Goal: Information Seeking & Learning: Learn about a topic

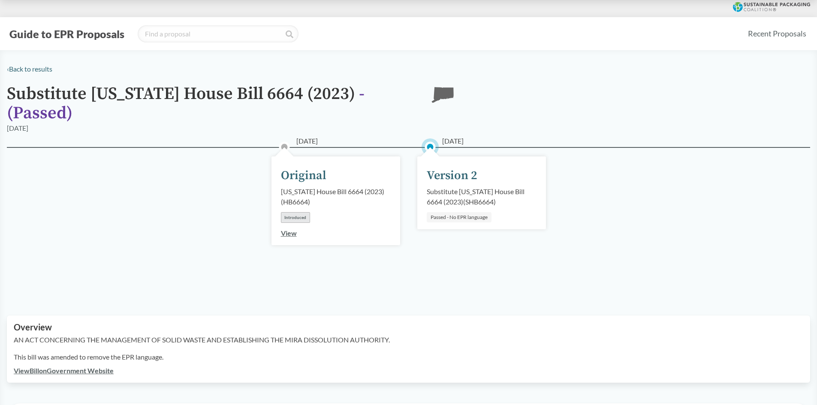
scroll to position [86, 0]
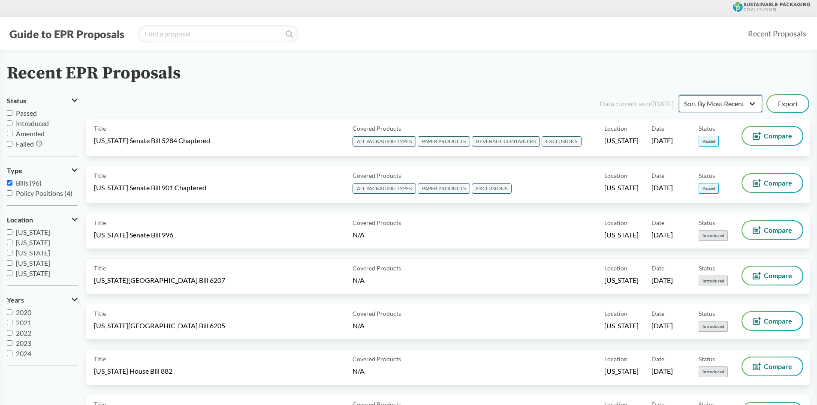
click at [704, 105] on select "Sort By Most Recent Sort By Status" at bounding box center [720, 103] width 83 height 17
click at [679, 95] on select "Sort By Most Recent Sort By Status" at bounding box center [720, 103] width 83 height 17
click at [706, 99] on select "Sort By Most Recent Sort By Status" at bounding box center [720, 103] width 83 height 17
select select "Sort By Status"
click at [679, 95] on select "Sort By Most Recent Sort By Status" at bounding box center [720, 103] width 83 height 17
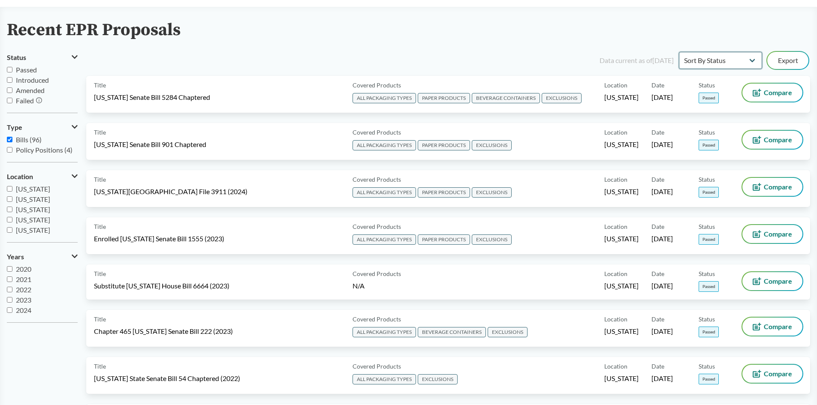
scroll to position [129, 0]
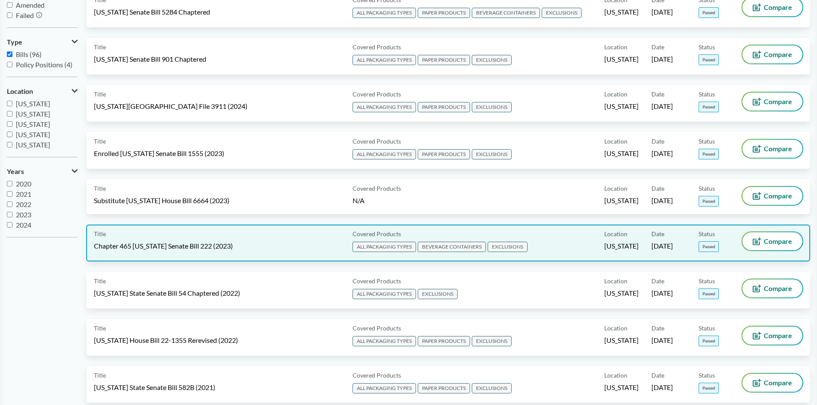
drag, startPoint x: 193, startPoint y: 244, endPoint x: 154, endPoint y: 242, distance: 38.6
drag, startPoint x: 154, startPoint y: 242, endPoint x: 165, endPoint y: 244, distance: 10.8
drag, startPoint x: 165, startPoint y: 244, endPoint x: 138, endPoint y: 238, distance: 28.1
click at [138, 238] on div "Title Chapter 465 [US_STATE] Senate Bill 222 (2023)" at bounding box center [221, 242] width 255 height 21
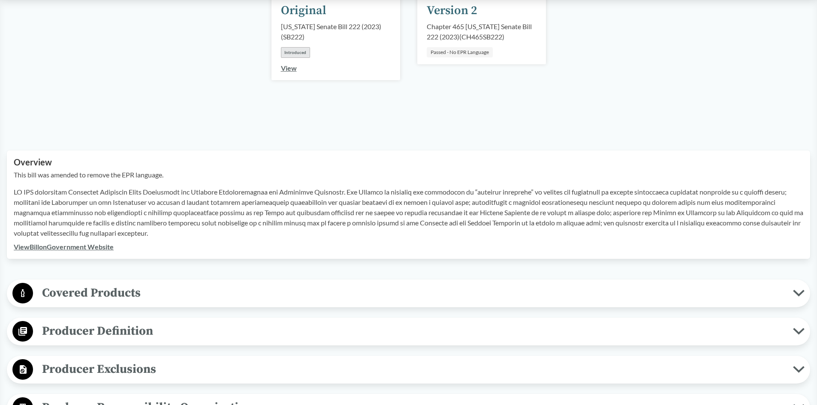
scroll to position [214, 0]
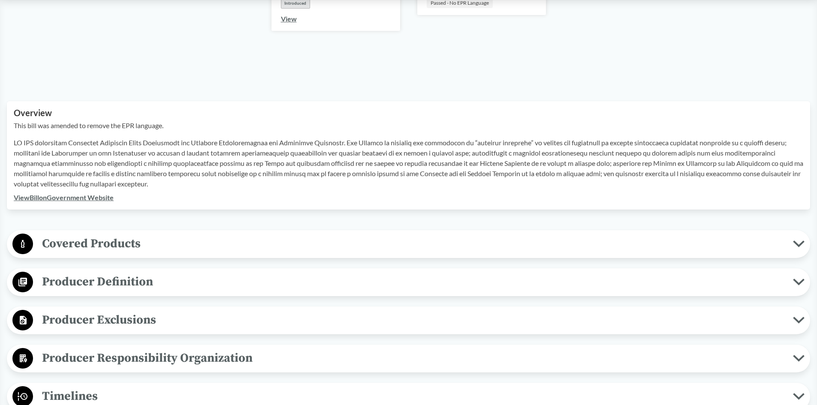
click at [104, 201] on link "View Bill on Government Website" at bounding box center [64, 197] width 100 height 8
click at [136, 250] on span "Covered Products" at bounding box center [413, 243] width 760 height 19
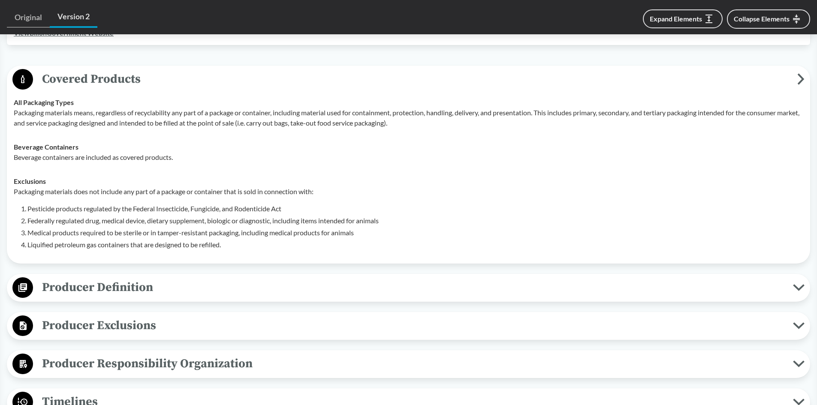
scroll to position [386, 0]
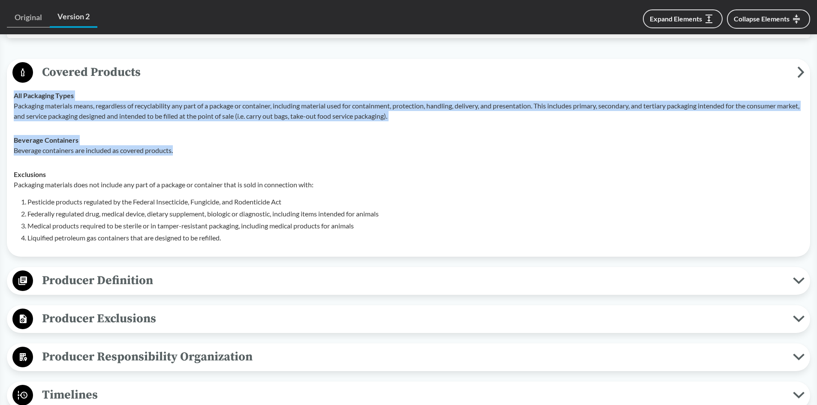
drag, startPoint x: 15, startPoint y: 96, endPoint x: 196, endPoint y: 153, distance: 189.4
click at [196, 153] on tbody "All Packaging Types Packaging materials means, regardless of recyclability any …" at bounding box center [408, 167] width 797 height 166
copy tbody "All Packaging Types Packaging materials means, regardless of recyclability any …"
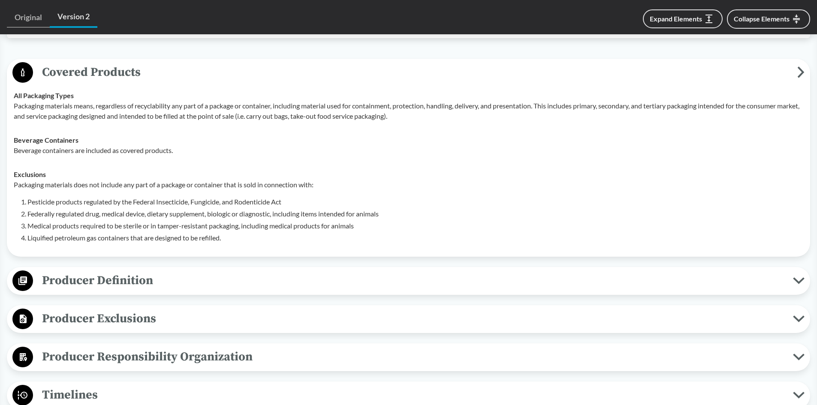
click at [75, 174] on div "Exclusions Packaging materials does not include any part of a package or contai…" at bounding box center [409, 206] width 790 height 74
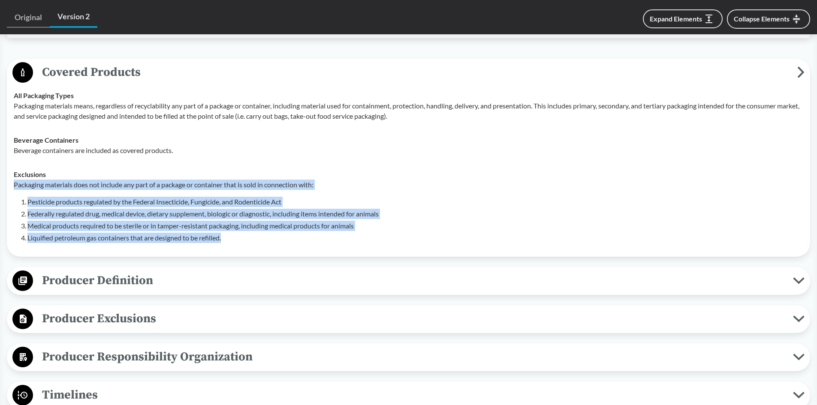
drag, startPoint x: 14, startPoint y: 185, endPoint x: 240, endPoint y: 237, distance: 232.3
click at [240, 237] on div "Packaging materials does not include any part of a package or container that is…" at bounding box center [409, 211] width 790 height 63
copy div "Packaging materials does not include any part of a package or container that is…"
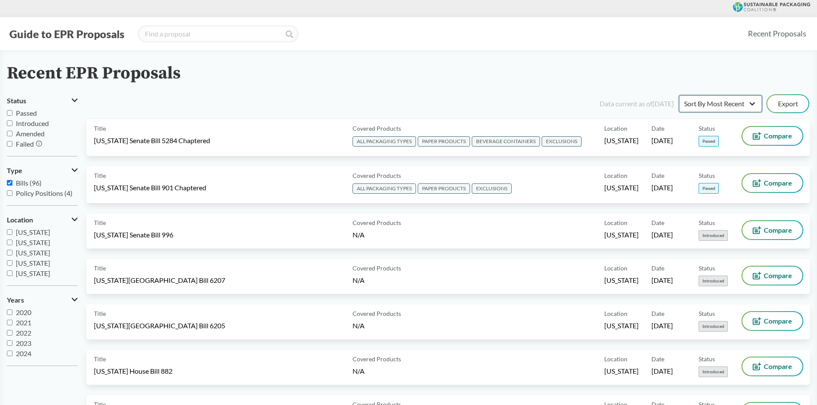
click at [712, 101] on select "Sort By Most Recent Sort By Status" at bounding box center [720, 103] width 83 height 17
select select "Sort By Status"
click at [679, 95] on select "Sort By Most Recent Sort By Status" at bounding box center [720, 103] width 83 height 17
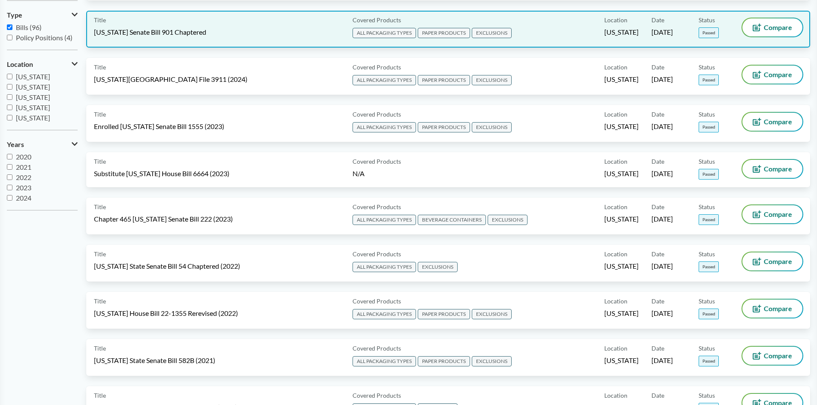
scroll to position [172, 0]
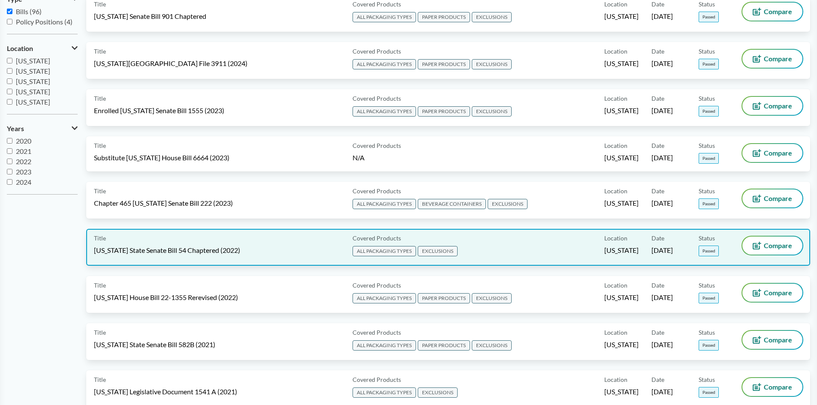
drag, startPoint x: 262, startPoint y: 259, endPoint x: 188, endPoint y: 263, distance: 73.5
click at [188, 263] on div "Title [US_STATE] State Senate Bill 54 Chaptered (2022) Covered Products ALL PAC…" at bounding box center [448, 247] width 724 height 37
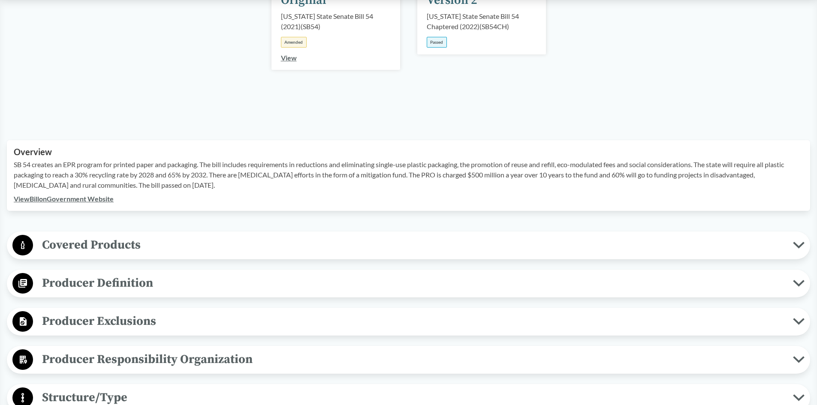
scroll to position [214, 0]
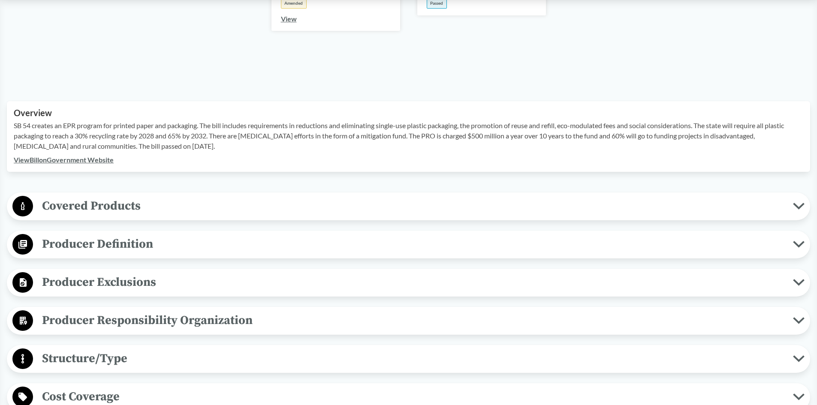
click at [138, 205] on span "Covered Products" at bounding box center [413, 205] width 760 height 19
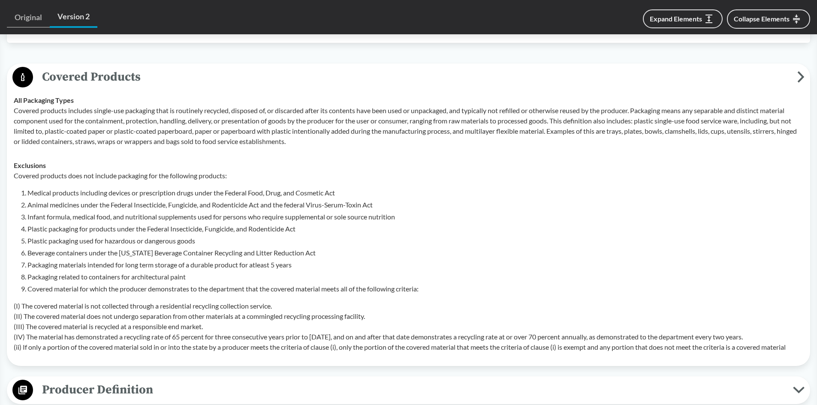
scroll to position [343, 0]
click at [12, 99] on td "All Packaging Types Covered products includes single-use packaging that is rout…" at bounding box center [408, 121] width 797 height 65
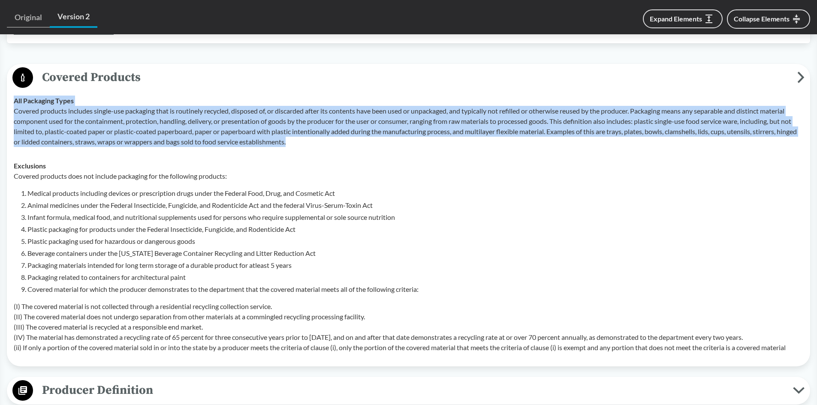
drag, startPoint x: 13, startPoint y: 99, endPoint x: 371, endPoint y: 150, distance: 361.7
click at [371, 150] on td "All Packaging Types Covered products includes single-use packaging that is rout…" at bounding box center [408, 121] width 797 height 65
copy div "All Packaging Types Covered products includes single-use packaging that is rout…"
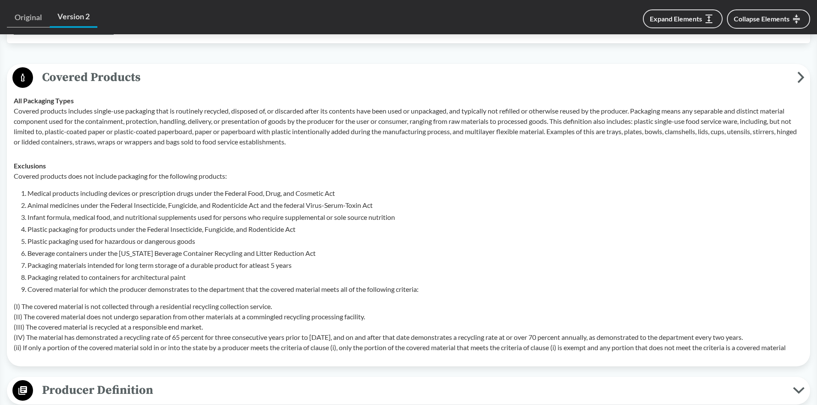
click at [293, 270] on li "Packaging materials intended for long term storage of a durable product for atl…" at bounding box center [415, 265] width 776 height 10
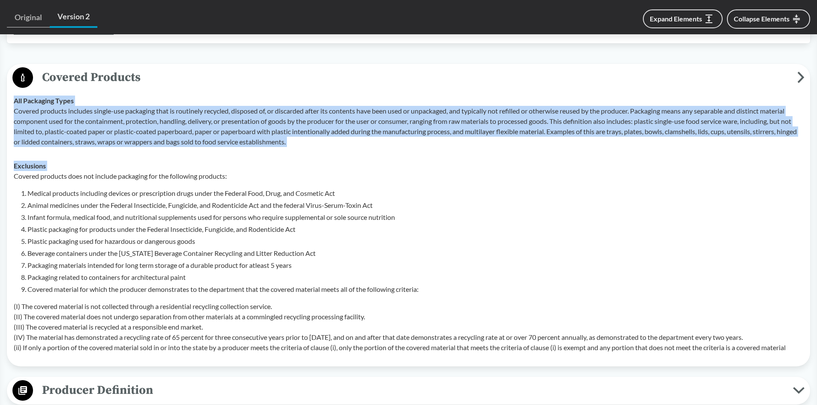
drag, startPoint x: 14, startPoint y: 176, endPoint x: 823, endPoint y: 354, distance: 828.3
copy tbody "All Packaging Types Covered products includes single-use packaging that is rout…"
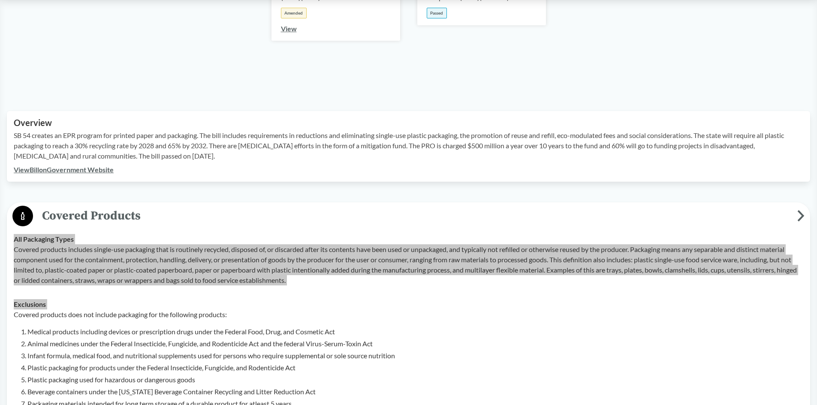
scroll to position [86, 0]
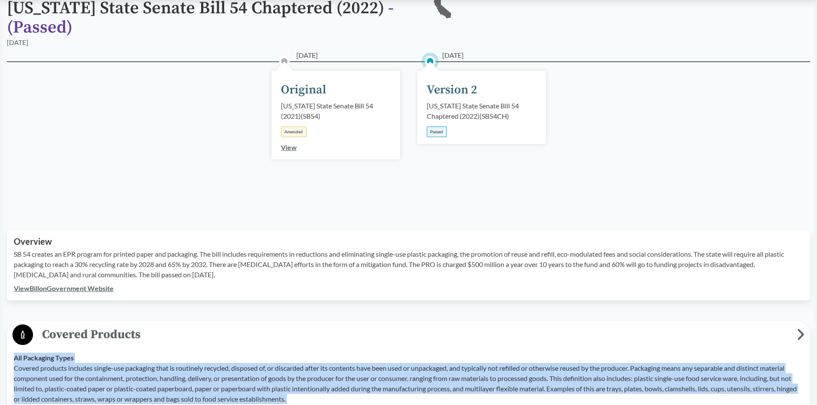
click at [91, 292] on link "View Bill on Government Website" at bounding box center [64, 288] width 100 height 8
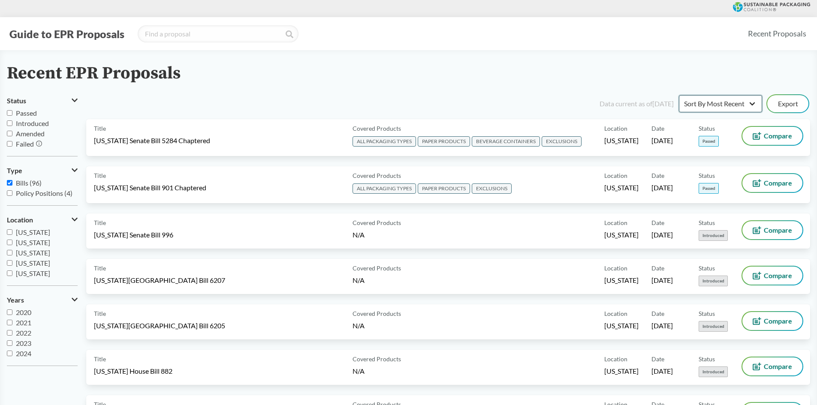
click at [752, 97] on select "Sort By Most Recent Sort By Status" at bounding box center [720, 103] width 83 height 17
select select "Sort By Status"
click at [679, 95] on select "Sort By Most Recent Sort By Status" at bounding box center [720, 103] width 83 height 17
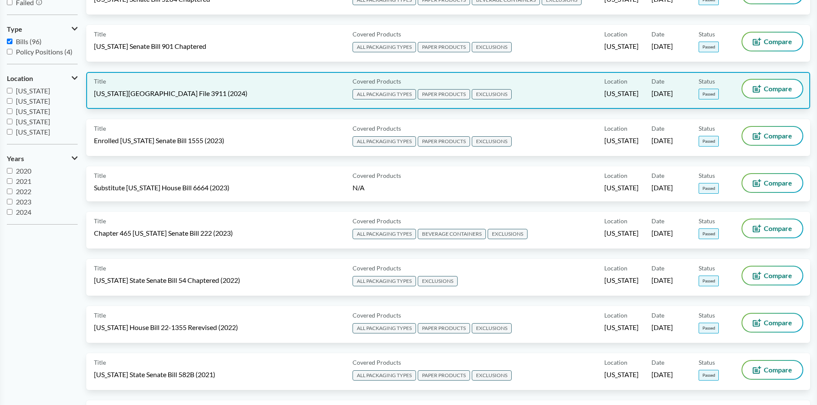
scroll to position [172, 0]
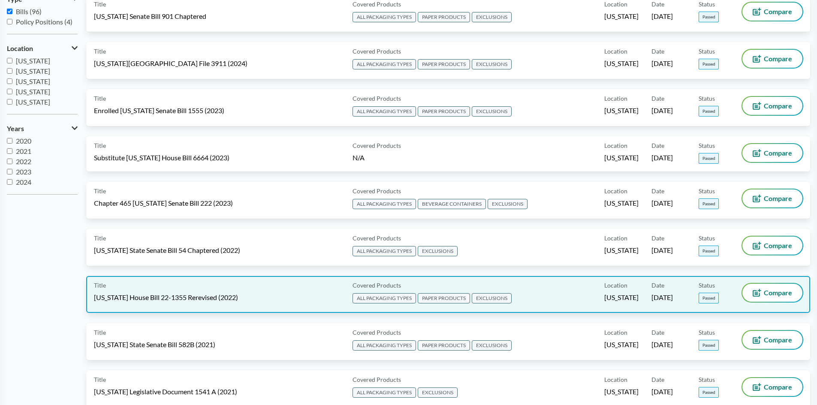
drag, startPoint x: 198, startPoint y: 296, endPoint x: 146, endPoint y: 306, distance: 53.3
click at [146, 306] on div "Title [US_STATE] House Bill 22-1355 Rerevised (2022) Covered Products ALL PACKA…" at bounding box center [448, 294] width 724 height 37
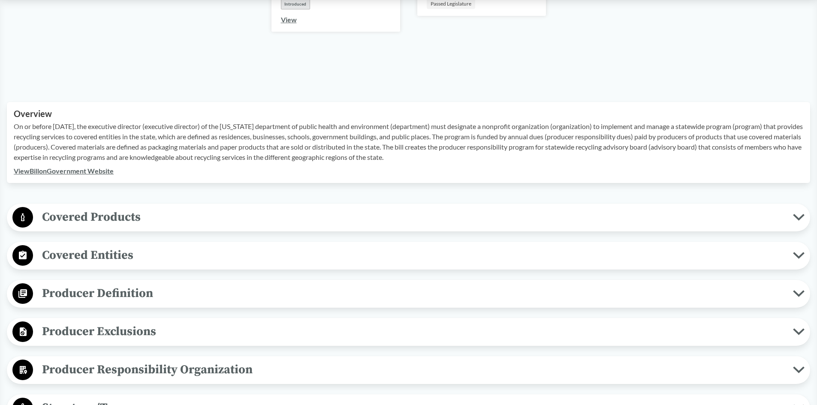
scroll to position [300, 0]
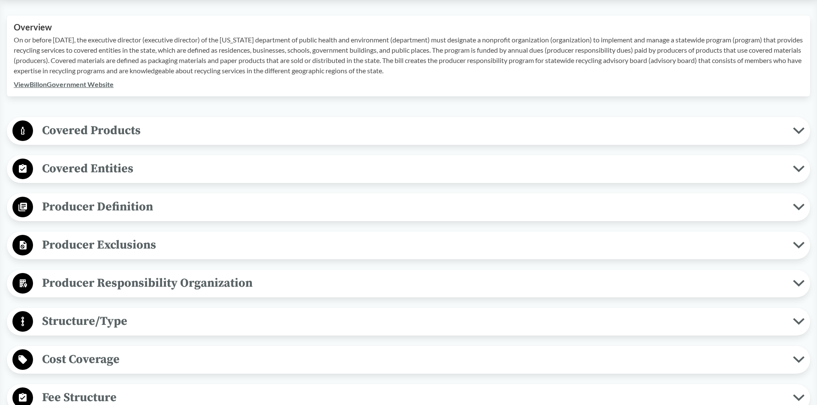
click at [112, 133] on span "Covered Products" at bounding box center [413, 130] width 760 height 19
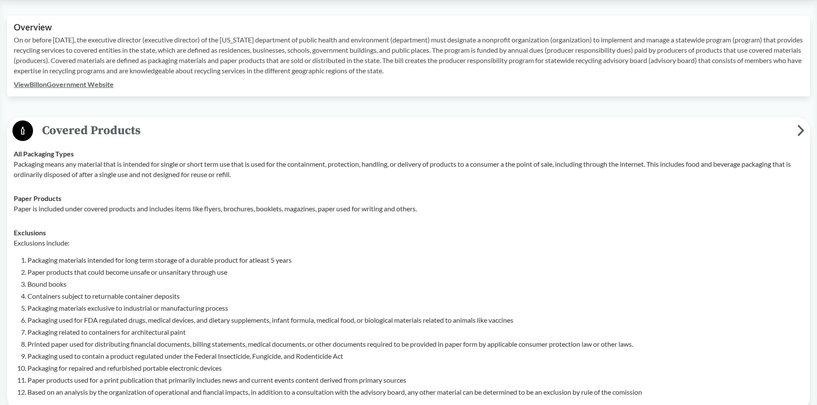
click at [95, 81] on link "View Bill on Government Website" at bounding box center [64, 84] width 100 height 8
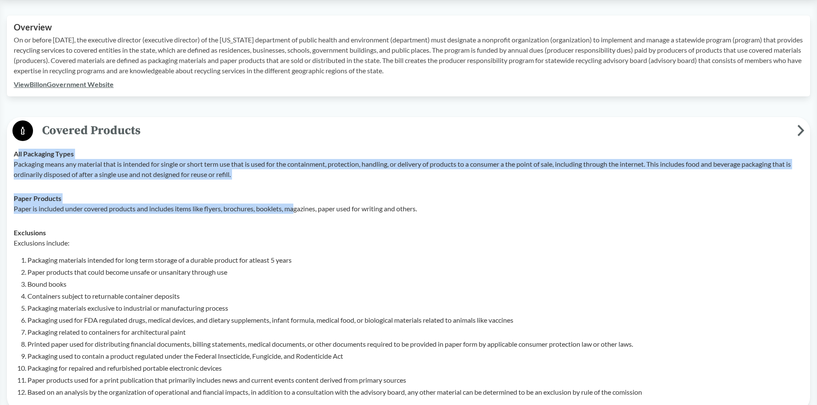
drag, startPoint x: 17, startPoint y: 153, endPoint x: 296, endPoint y: 214, distance: 286.3
click at [296, 214] on tbody "All Packaging Types Packaging means any material that is intended for single or…" at bounding box center [408, 273] width 797 height 263
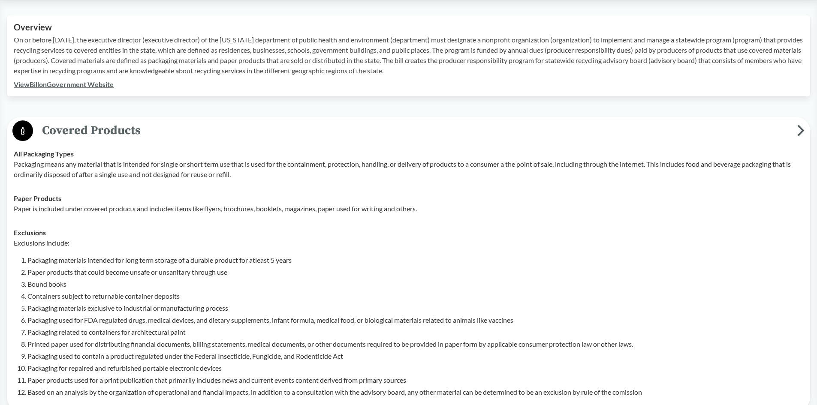
click at [306, 215] on td "Paper Products Paper is included under covered products and includes items like…" at bounding box center [408, 204] width 797 height 34
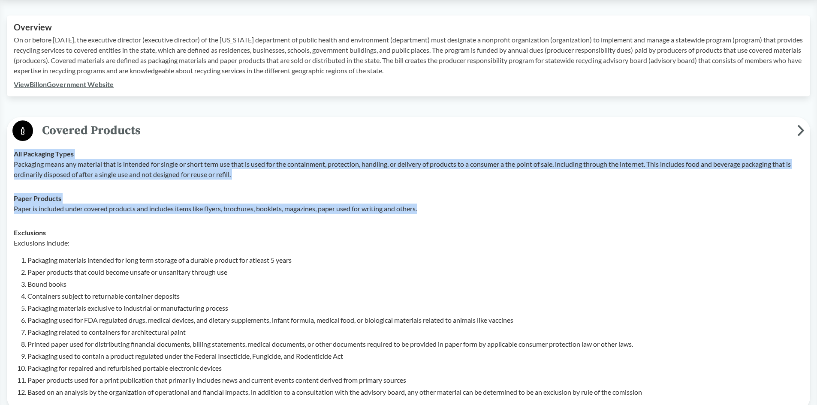
drag, startPoint x: 439, startPoint y: 212, endPoint x: 11, endPoint y: 156, distance: 431.8
click at [11, 156] on tbody "All Packaging Types Packaging means any material that is intended for single or…" at bounding box center [408, 273] width 797 height 263
copy tbody "All Packaging Types Packaging means any material that is intended for single or…"
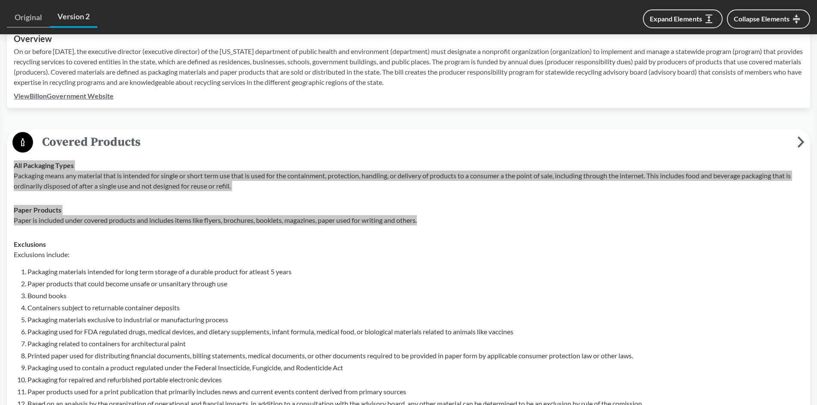
scroll to position [343, 0]
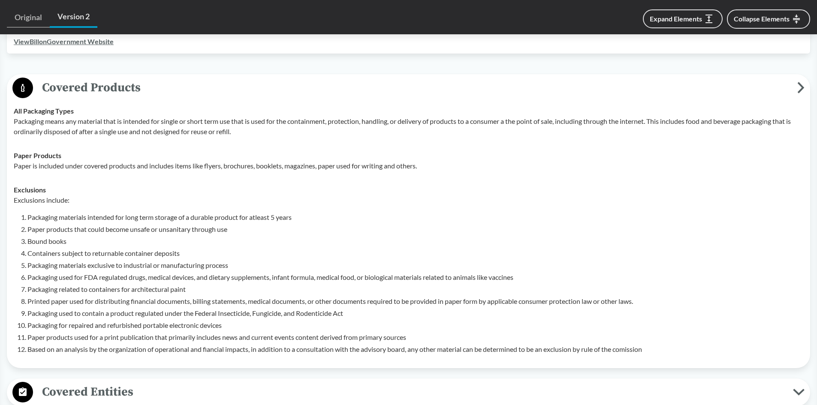
click at [127, 308] on li "Packaging used to contain a product regulated under the Federal Insecticide, Fu…" at bounding box center [415, 313] width 776 height 10
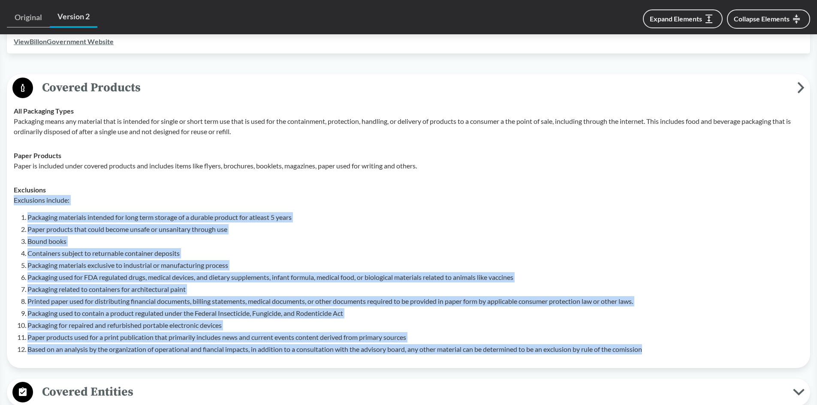
drag, startPoint x: 657, startPoint y: 350, endPoint x: 13, endPoint y: 200, distance: 660.8
click at [13, 200] on td "Exclusions Exclusions include: Packaging materials intended for long term stora…" at bounding box center [408, 270] width 797 height 184
copy div "Exclusions include: Packaging materials intended for long term storage of a dur…"
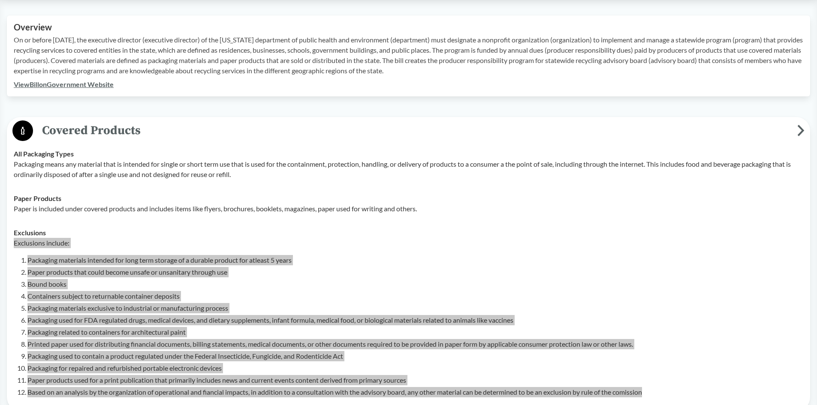
scroll to position [172, 0]
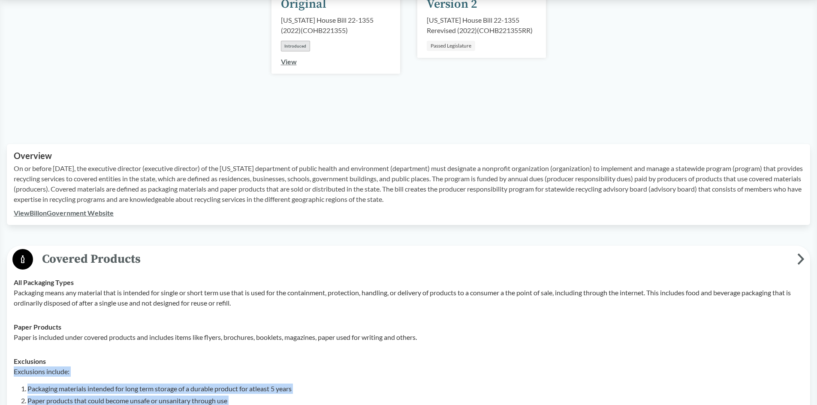
click at [101, 216] on link "View Bill on Government Website" at bounding box center [64, 213] width 100 height 8
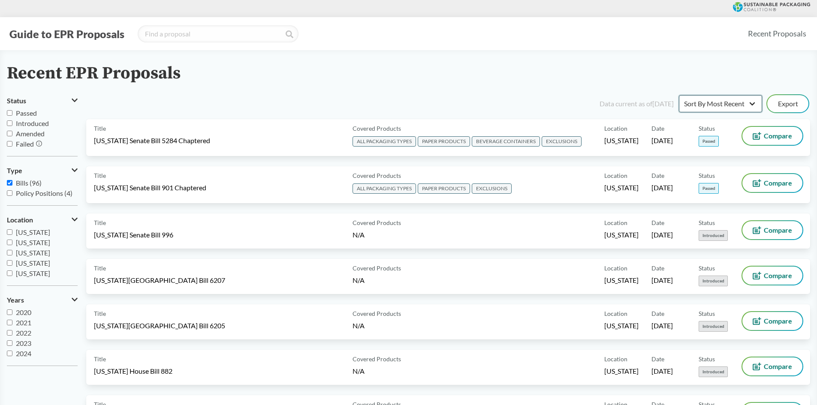
click at [729, 109] on select "Sort By Most Recent Sort By Status" at bounding box center [720, 103] width 83 height 17
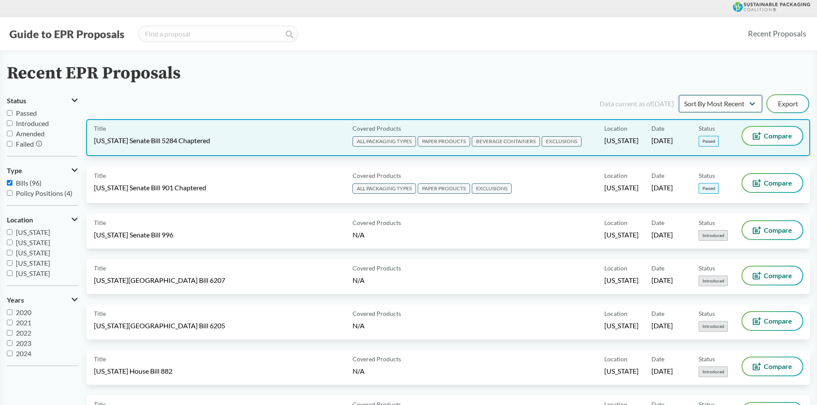
select select "Sort By Status"
click at [679, 95] on select "Sort By Most Recent Sort By Status" at bounding box center [720, 103] width 83 height 17
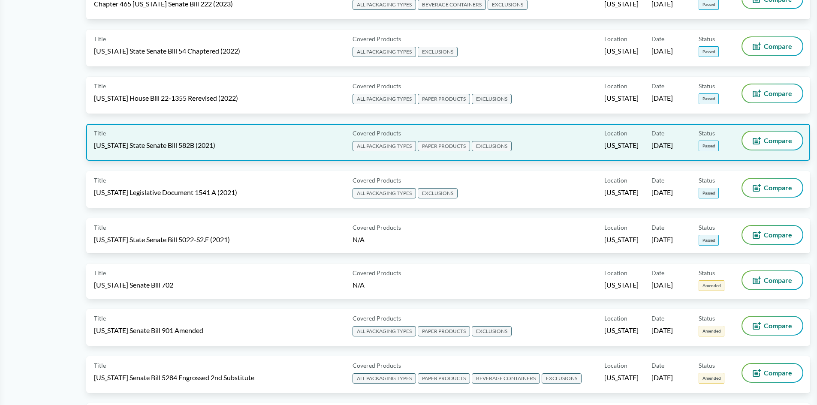
scroll to position [386, 0]
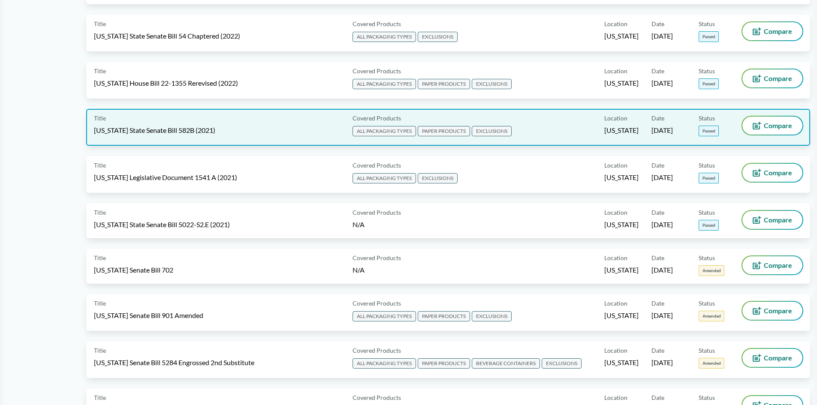
drag, startPoint x: 170, startPoint y: 136, endPoint x: 109, endPoint y: 125, distance: 62.2
click at [109, 125] on div "Title [US_STATE] State Senate Bill 582B (2021)" at bounding box center [221, 127] width 255 height 21
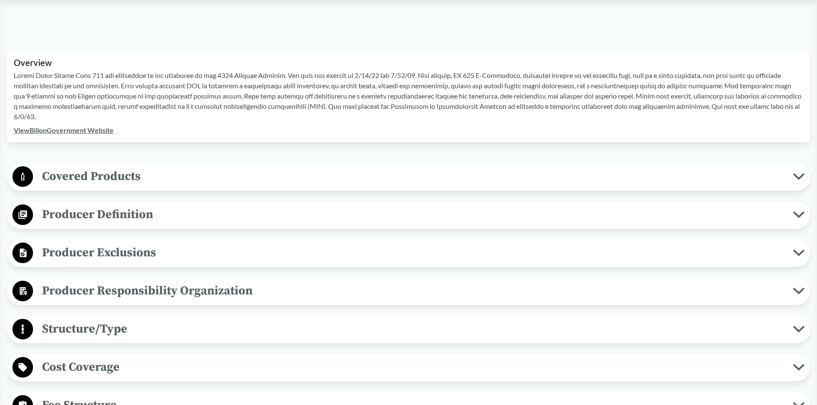
scroll to position [300, 0]
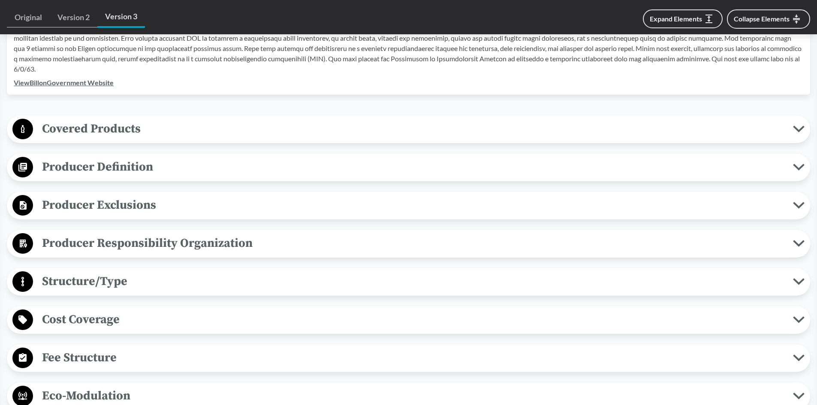
click at [60, 120] on span "Covered Products" at bounding box center [413, 128] width 760 height 19
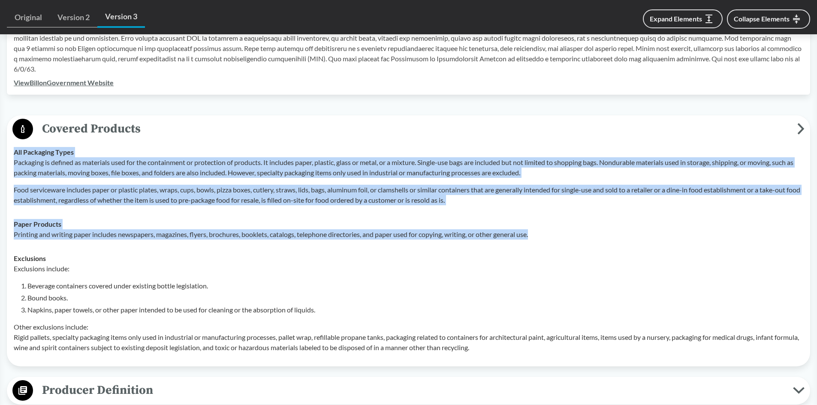
drag, startPoint x: 12, startPoint y: 150, endPoint x: 605, endPoint y: 235, distance: 598.8
click at [605, 235] on tbody "All Packaging Types Packaging is defined as materials used for the containment …" at bounding box center [408, 250] width 797 height 220
copy tbody "All Packaging Types Packaging is defined as materials used for the containment …"
click at [92, 284] on li "Beverage containers covered under existing bottle legislation." at bounding box center [415, 286] width 776 height 10
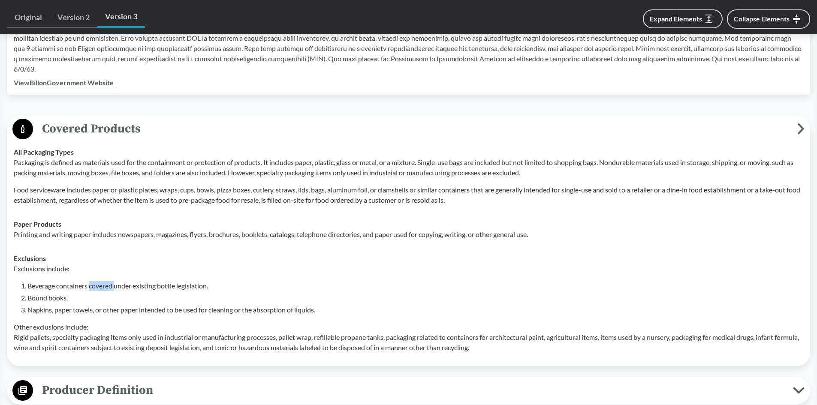
click at [92, 284] on li "Beverage containers covered under existing bottle legislation." at bounding box center [415, 286] width 776 height 10
click at [55, 288] on li "Beverage containers covered under existing bottle legislation." at bounding box center [415, 286] width 776 height 10
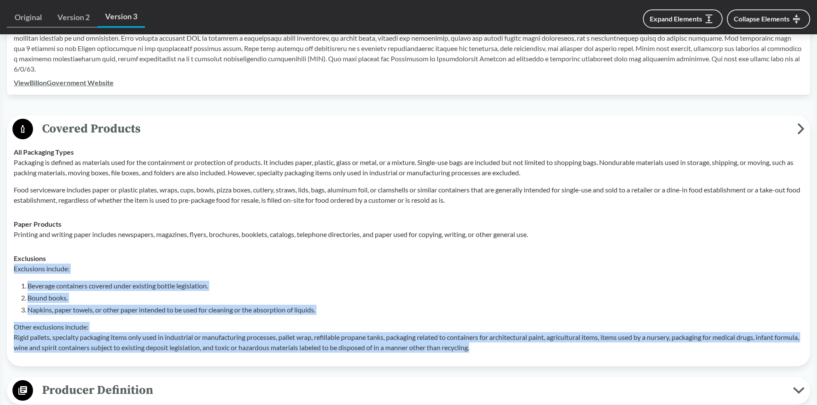
drag, startPoint x: 14, startPoint y: 268, endPoint x: 589, endPoint y: 348, distance: 580.8
click at [589, 348] on div "Exclusions include: Beverage containers covered under existing bottle legislati…" at bounding box center [409, 308] width 790 height 89
copy div "Exclusions include: Beverage containers covered under existing bottle legislati…"
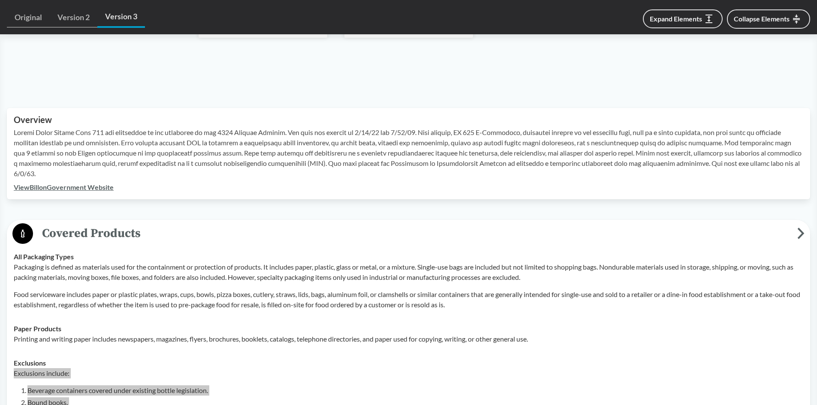
scroll to position [129, 0]
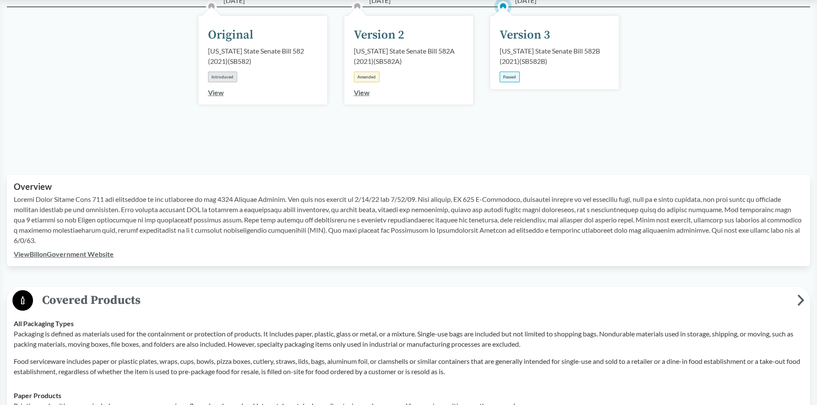
click at [102, 256] on link "View Bill on Government Website" at bounding box center [64, 254] width 100 height 8
